Goal: Complete application form: Complete application form

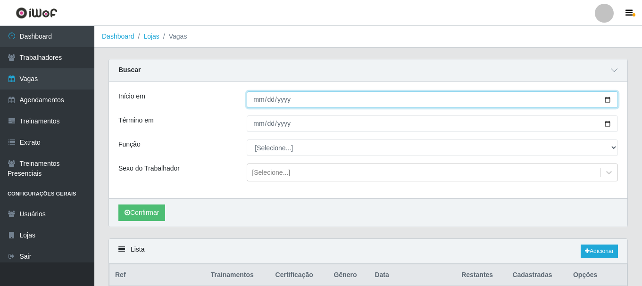
click at [610, 97] on input "[DATE]" at bounding box center [432, 100] width 371 height 17
type input "[DATE]"
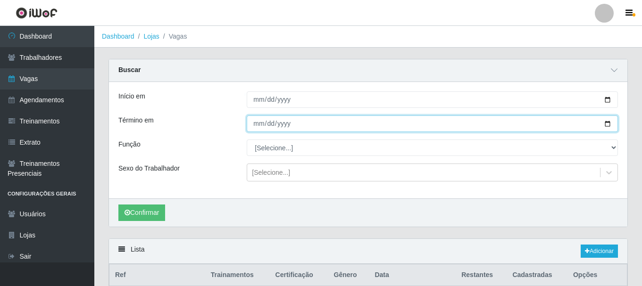
click at [608, 124] on input "[DATE]" at bounding box center [432, 124] width 371 height 17
type input "[DATE]"
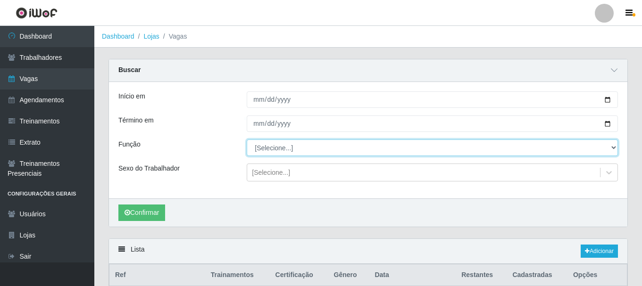
click at [294, 148] on select "[Selecione...] ASG ASG + ASG ++ Auxiliar de Depósito Auxiliar de Depósito + Aux…" at bounding box center [432, 148] width 371 height 17
select select "16"
click at [247, 140] on select "[Selecione...] ASG ASG + ASG ++ Auxiliar de Depósito Auxiliar de Depósito + Aux…" at bounding box center [432, 148] width 371 height 17
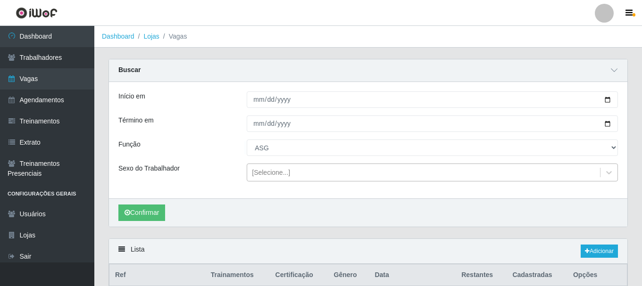
click at [266, 176] on div "[Selecione...]" at bounding box center [271, 173] width 38 height 10
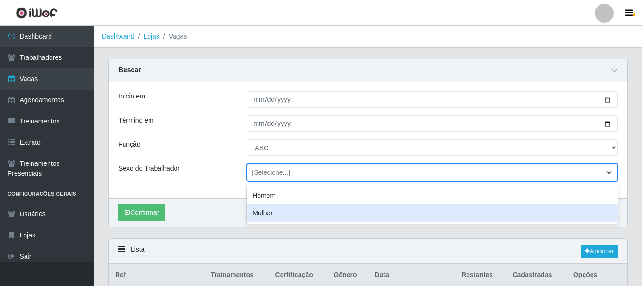
click at [268, 214] on div "Mulher" at bounding box center [432, 213] width 371 height 17
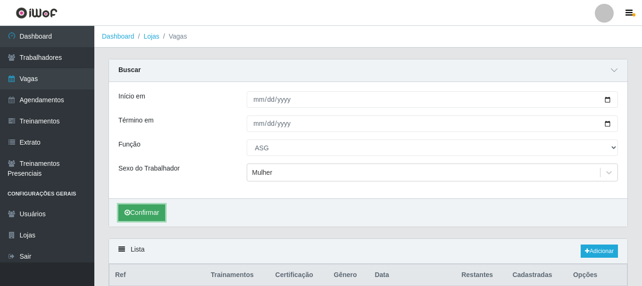
click at [153, 211] on button "Confirmar" at bounding box center [141, 213] width 47 height 17
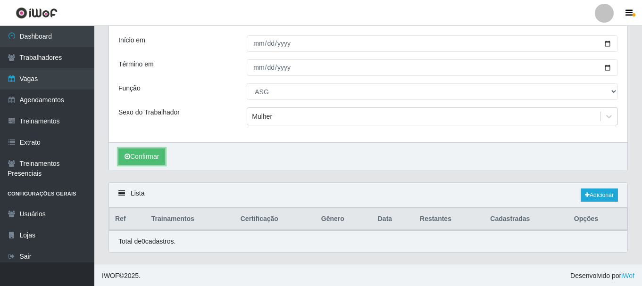
scroll to position [58, 0]
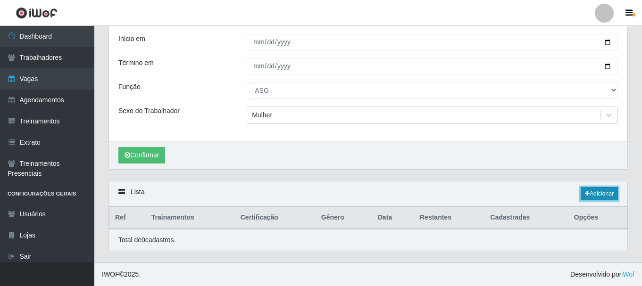
click at [600, 192] on link "Adicionar" at bounding box center [599, 193] width 37 height 13
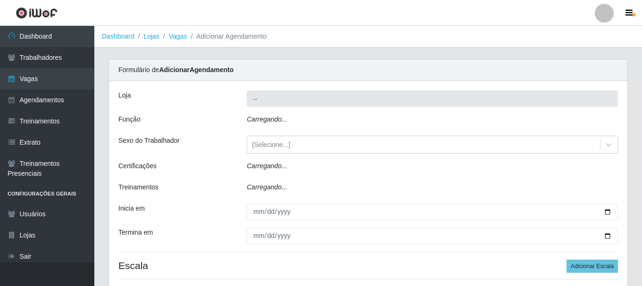
type input "SuperShow - Asa Norte"
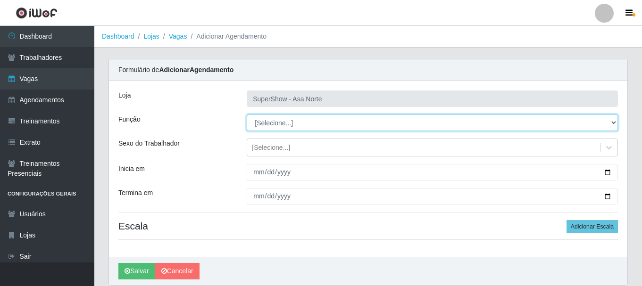
click at [292, 124] on select "[Selecione...] ASG ASG + ASG ++ Auxiliar de Depósito Auxiliar de Depósito + Aux…" at bounding box center [432, 123] width 371 height 17
select select "16"
click at [247, 115] on select "[Selecione...] ASG ASG + ASG ++ Auxiliar de Depósito Auxiliar de Depósito + Aux…" at bounding box center [432, 123] width 371 height 17
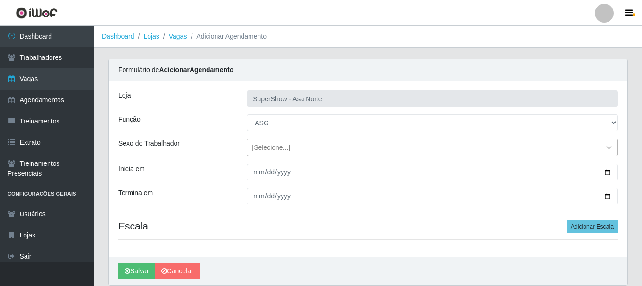
click at [268, 147] on div "[Selecione...]" at bounding box center [271, 148] width 38 height 10
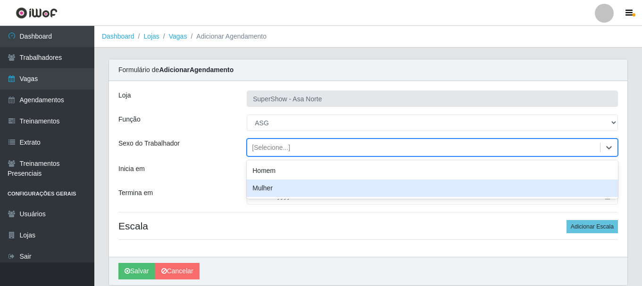
click at [264, 188] on div "Mulher" at bounding box center [432, 188] width 371 height 17
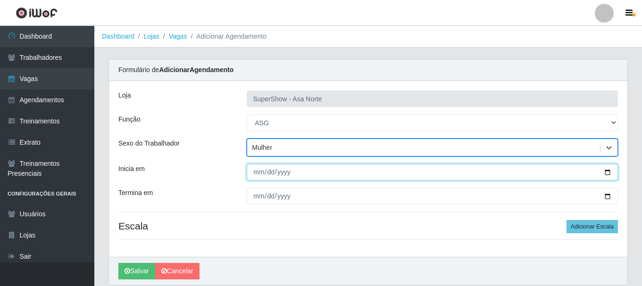
drag, startPoint x: 258, startPoint y: 175, endPoint x: 260, endPoint y: 180, distance: 5.5
click at [258, 176] on input "Inicia em" at bounding box center [432, 172] width 371 height 17
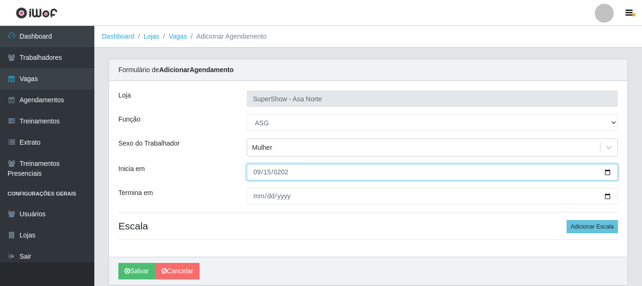
type input "[DATE]"
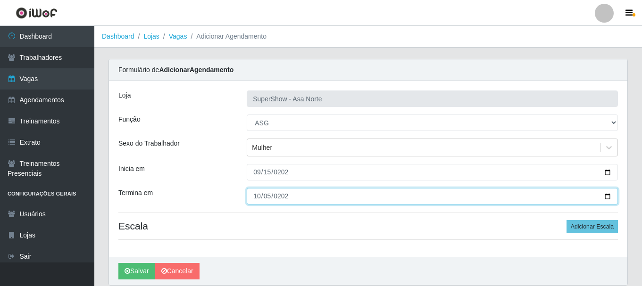
type input "[DATE]"
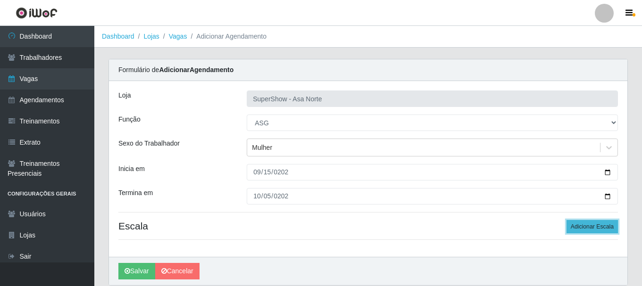
click at [611, 227] on button "Adicionar Escala" at bounding box center [592, 226] width 51 height 13
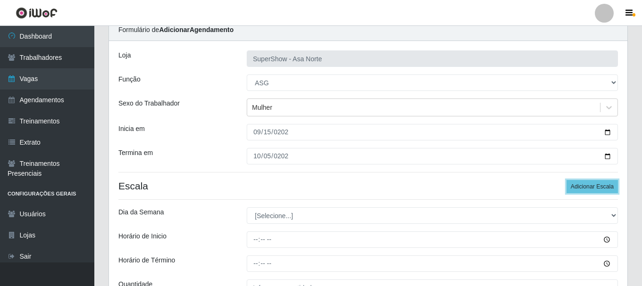
scroll to position [94, 0]
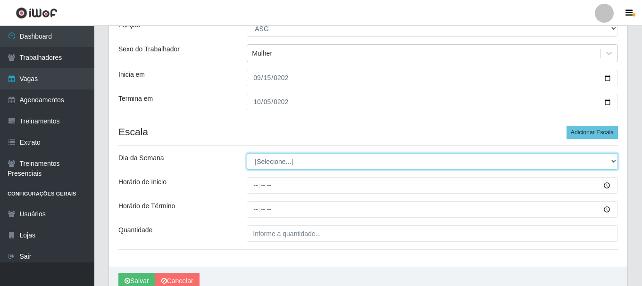
click at [292, 163] on select "[Selecione...] Segunda Terça Quarta Quinta Sexta Sábado Domingo" at bounding box center [432, 161] width 371 height 17
select select "0"
click at [247, 153] on select "[Selecione...] Segunda Terça Quarta Quinta Sexta Sábado Domingo" at bounding box center [432, 161] width 371 height 17
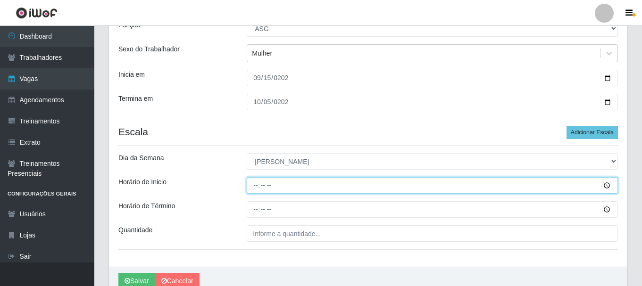
click at [257, 187] on input "Horário de Inicio" at bounding box center [432, 185] width 371 height 17
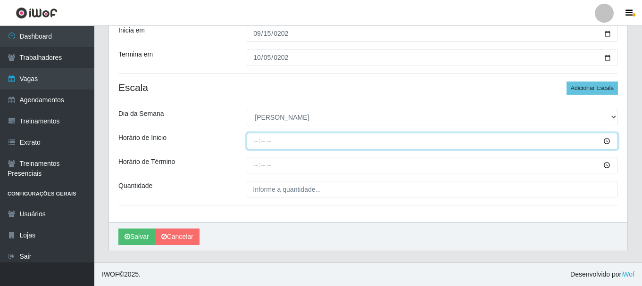
scroll to position [92, 0]
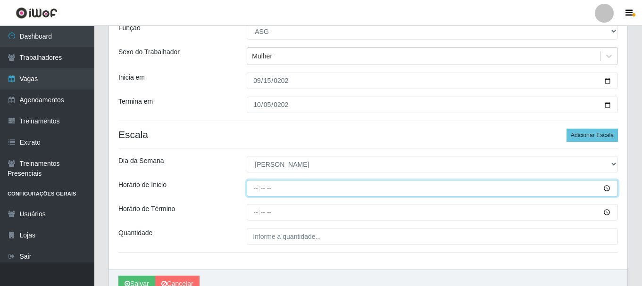
click at [263, 190] on input "Horário de Inicio" at bounding box center [432, 188] width 371 height 17
click at [255, 190] on input "Horário de Inicio" at bounding box center [432, 188] width 371 height 17
click at [262, 190] on input "Horário de Inicio" at bounding box center [432, 188] width 371 height 17
click at [256, 188] on input "Horário de Inicio" at bounding box center [432, 188] width 371 height 17
type input "07:00"
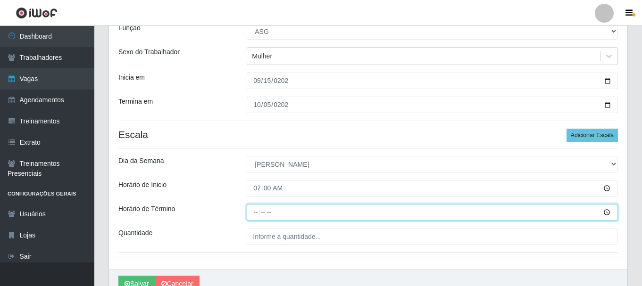
click at [257, 214] on input "Horário de Término" at bounding box center [432, 212] width 371 height 17
type input "13:00"
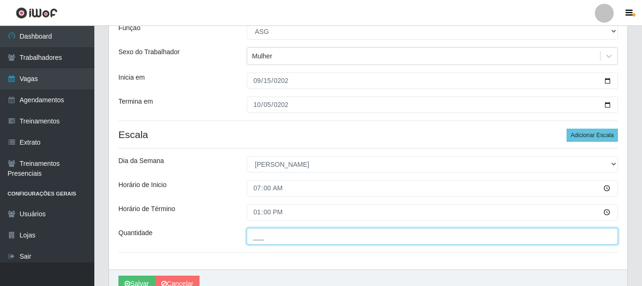
click at [298, 231] on input "___" at bounding box center [432, 236] width 371 height 17
type input "1__"
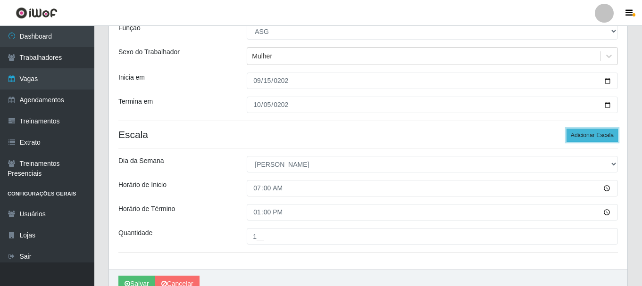
click at [585, 140] on button "Adicionar Escala" at bounding box center [592, 135] width 51 height 13
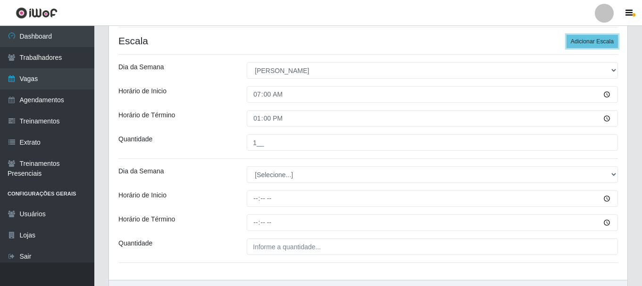
scroll to position [186, 0]
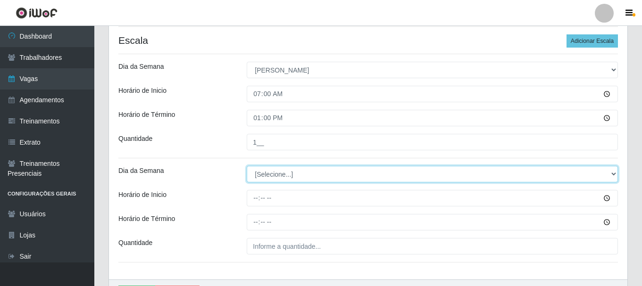
drag, startPoint x: 292, startPoint y: 171, endPoint x: 294, endPoint y: 163, distance: 8.1
click at [293, 165] on div "Loja SuperShow - Asa Norte Função [Selecione...] ASG ASG + ASG ++ Auxiliar de D…" at bounding box center [368, 87] width 519 height 385
select select "0"
click at [247, 166] on select "[Selecione...] Segunda Terça Quarta Quinta Sexta Sábado Domingo" at bounding box center [432, 174] width 371 height 17
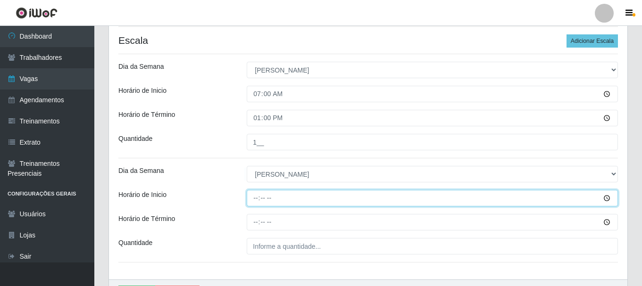
click at [257, 200] on input "Horário de Inicio" at bounding box center [432, 198] width 371 height 17
click at [259, 201] on input "13:00" at bounding box center [432, 198] width 371 height 17
drag, startPoint x: 258, startPoint y: 201, endPoint x: 260, endPoint y: 206, distance: 5.5
click at [258, 202] on input "14:00" at bounding box center [432, 198] width 371 height 17
type input "15:00"
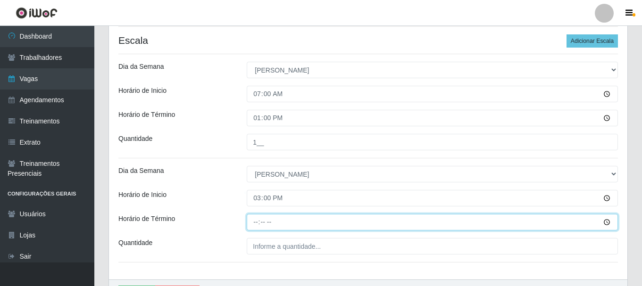
click at [260, 225] on input "Horário de Término" at bounding box center [432, 222] width 371 height 17
type input "21:00"
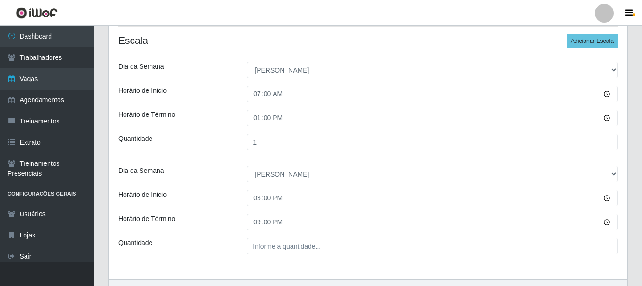
drag, startPoint x: 285, startPoint y: 265, endPoint x: 292, endPoint y: 260, distance: 8.0
click at [286, 264] on div "Loja SuperShow - Asa Norte Função [Selecione...] ASG ASG + ASG ++ Auxiliar de D…" at bounding box center [368, 87] width 519 height 385
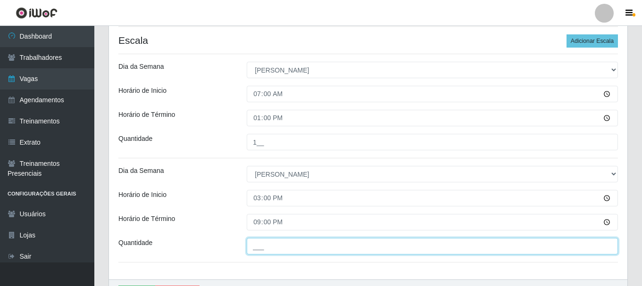
click at [292, 248] on input "___" at bounding box center [432, 246] width 371 height 17
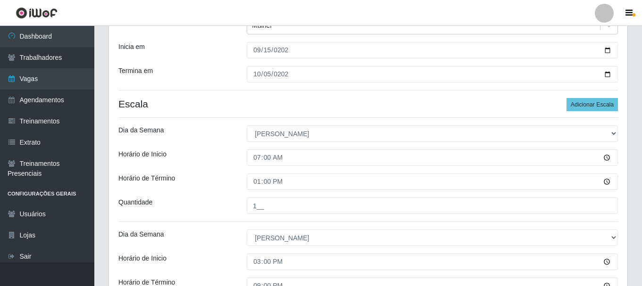
scroll to position [139, 0]
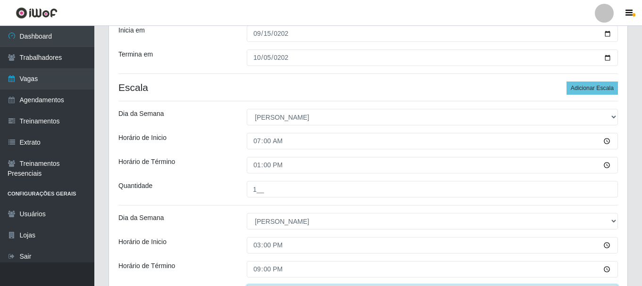
type input "1__"
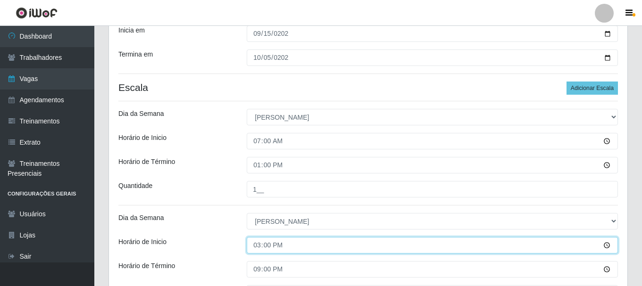
drag, startPoint x: 257, startPoint y: 246, endPoint x: 260, endPoint y: 263, distance: 17.3
click at [257, 246] on input "15:00" at bounding box center [432, 245] width 371 height 17
type input "14:00"
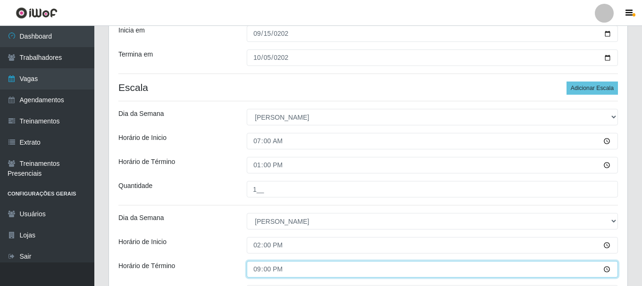
click at [260, 272] on input "21:00" at bounding box center [432, 269] width 371 height 17
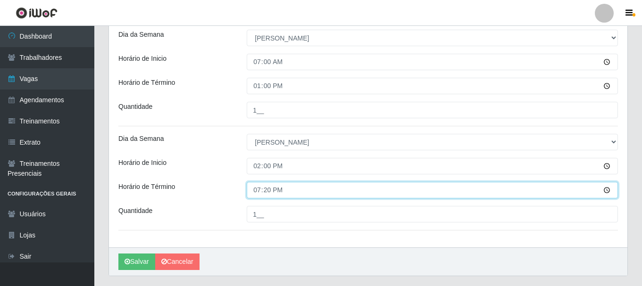
scroll to position [233, 0]
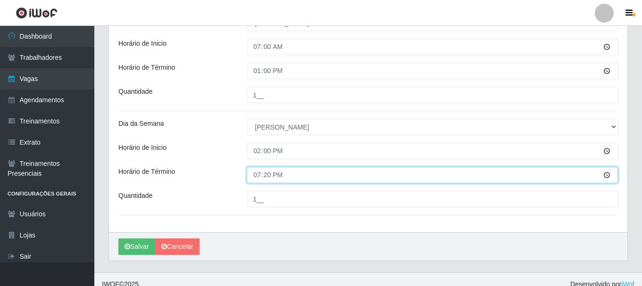
type input "19:00"
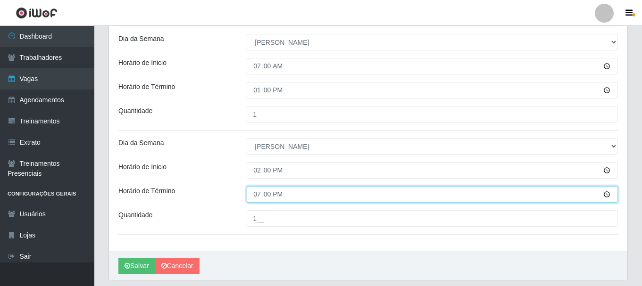
scroll to position [236, 0]
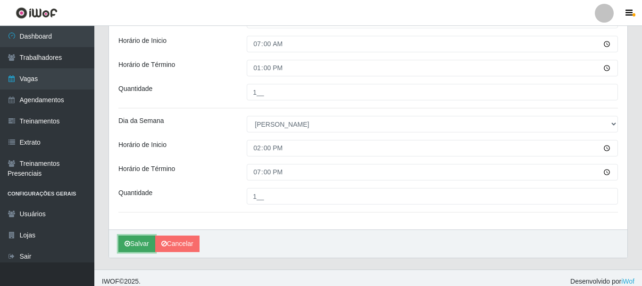
click at [136, 242] on button "Salvar" at bounding box center [136, 244] width 37 height 17
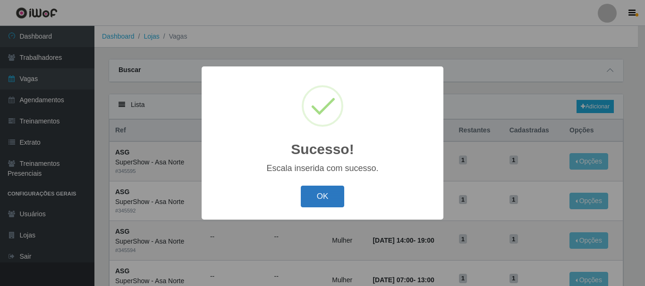
click at [313, 195] on button "OK" at bounding box center [323, 197] width 44 height 22
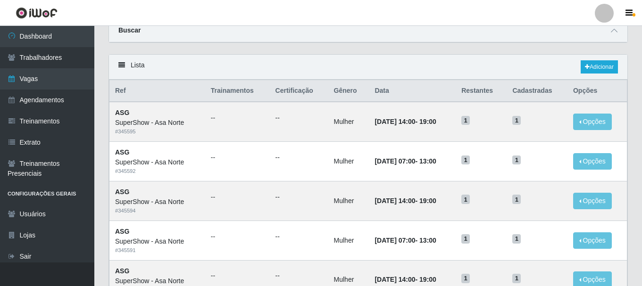
scroll to position [16, 0]
